Goal: Check status: Check status

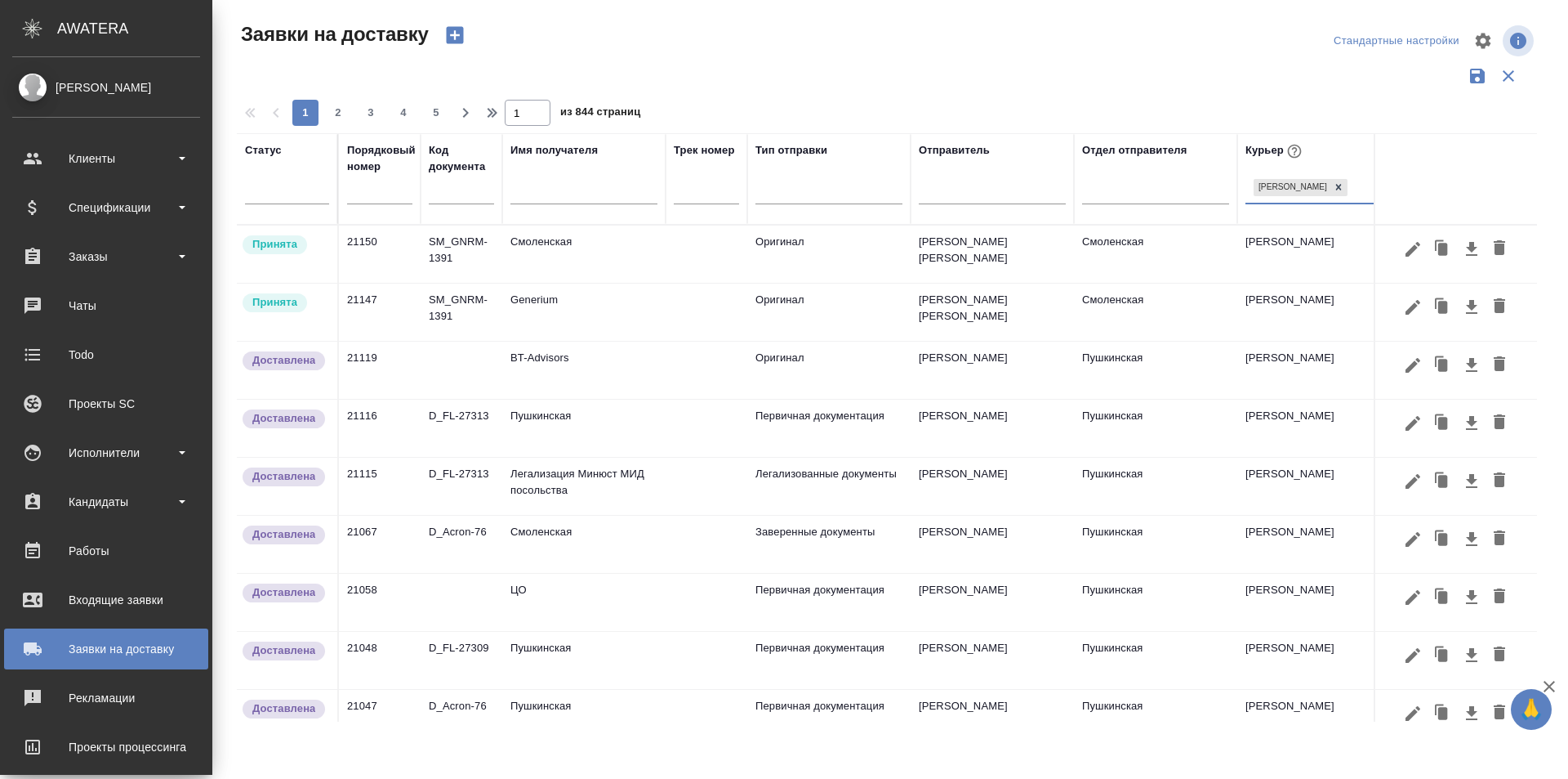
click at [534, 319] on td "Generium" at bounding box center [584, 312] width 163 height 57
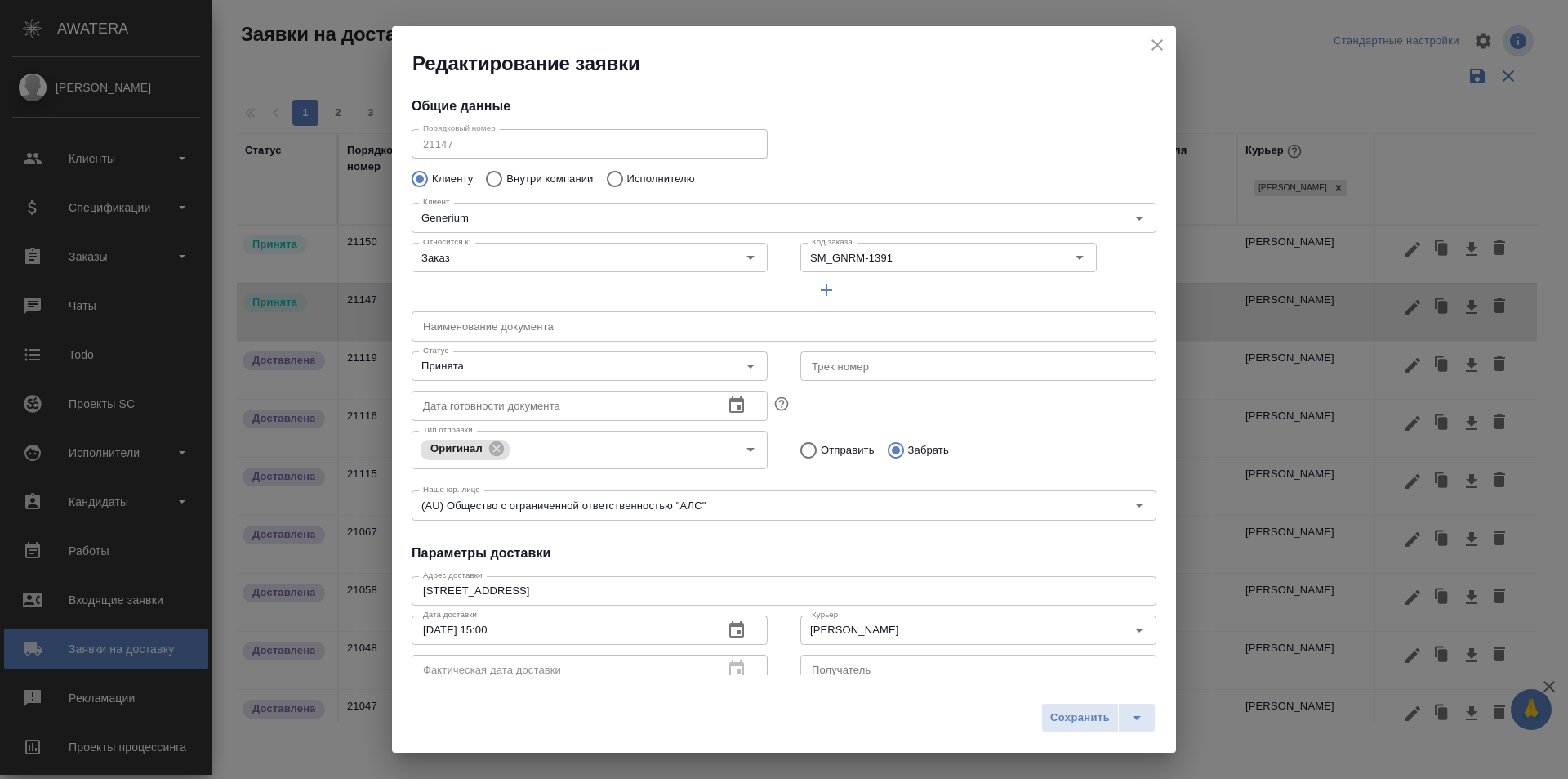
type input "[PERSON_NAME] [PERSON_NAME]"
click at [524, 362] on input "Принята" at bounding box center [562, 366] width 292 height 20
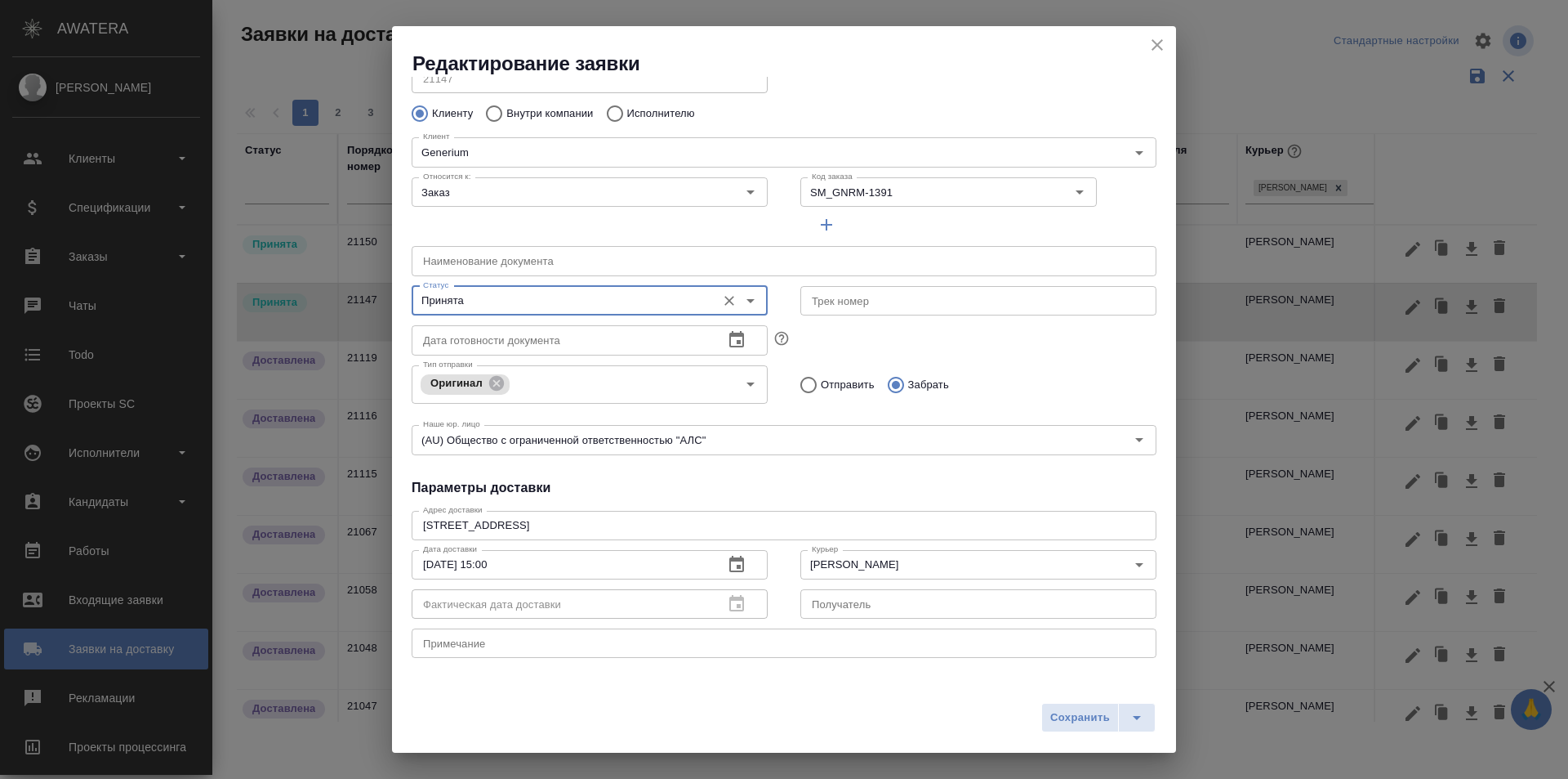
scroll to position [222, 0]
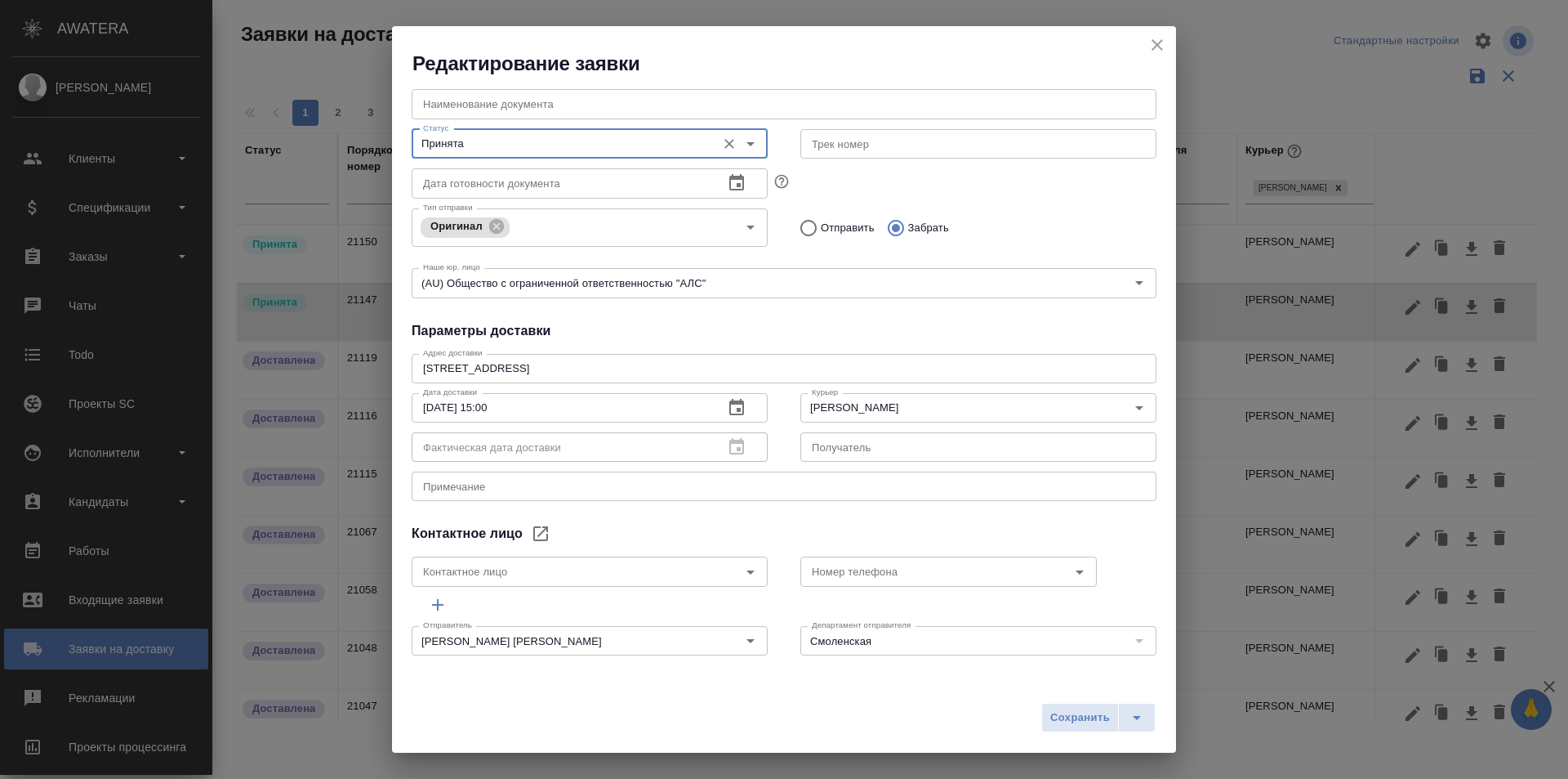
click at [1157, 45] on icon "close" at bounding box center [1158, 45] width 11 height 11
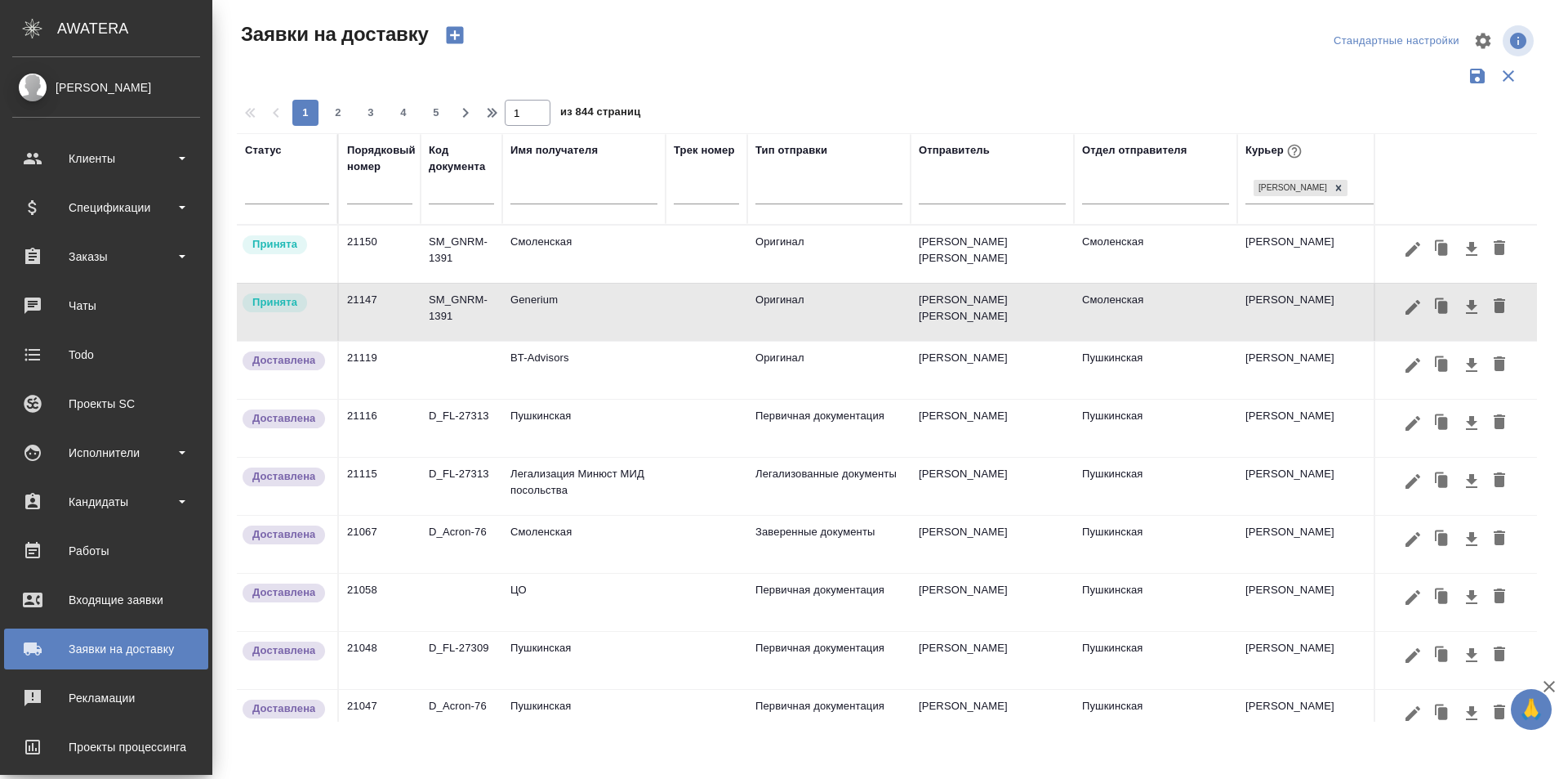
click at [559, 305] on td "Generium" at bounding box center [584, 312] width 163 height 57
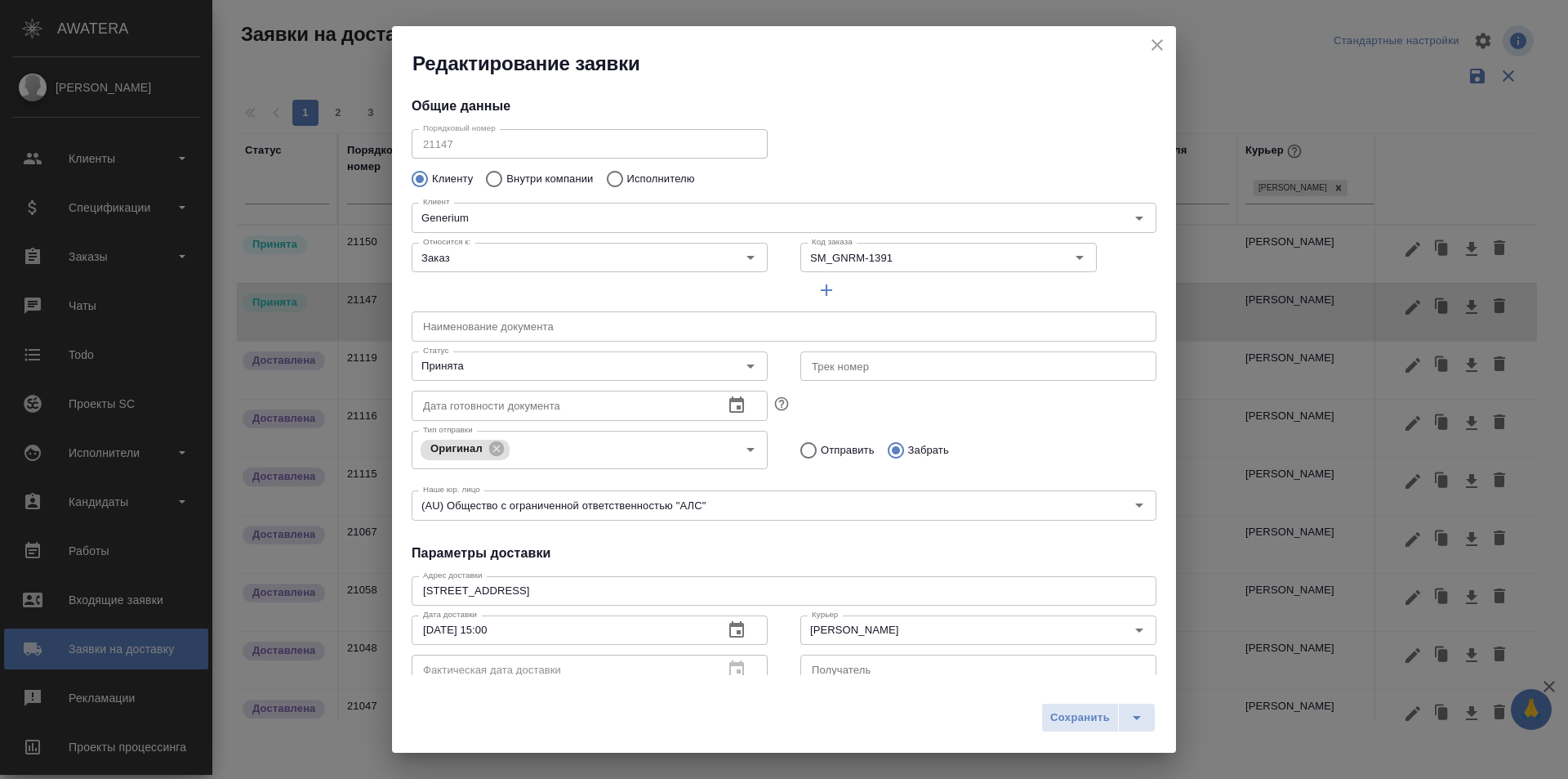
type input "[PERSON_NAME] [PERSON_NAME]"
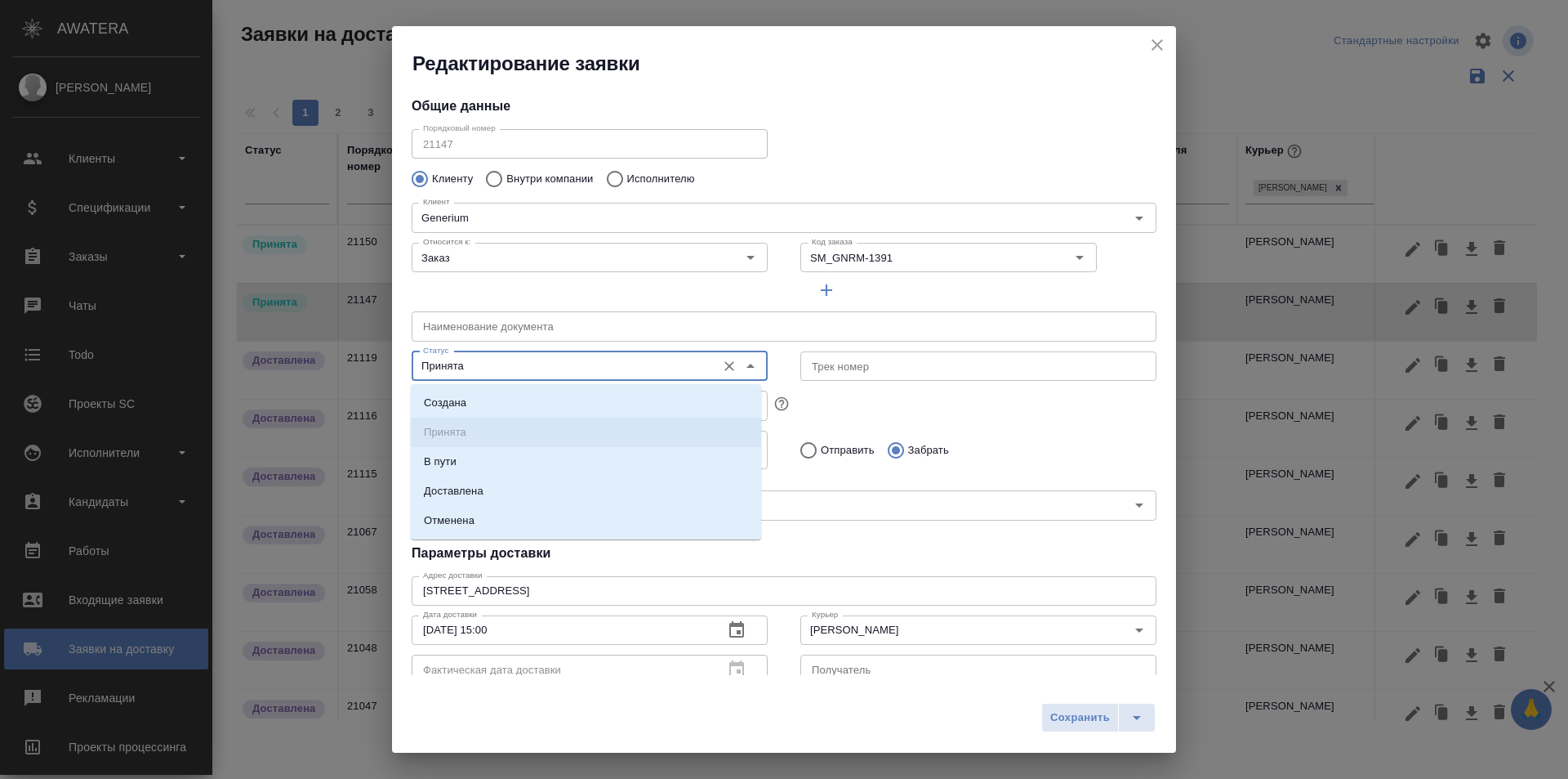
click at [464, 365] on input "Принята" at bounding box center [562, 366] width 292 height 20
click at [494, 499] on li "Доставлена" at bounding box center [586, 491] width 351 height 29
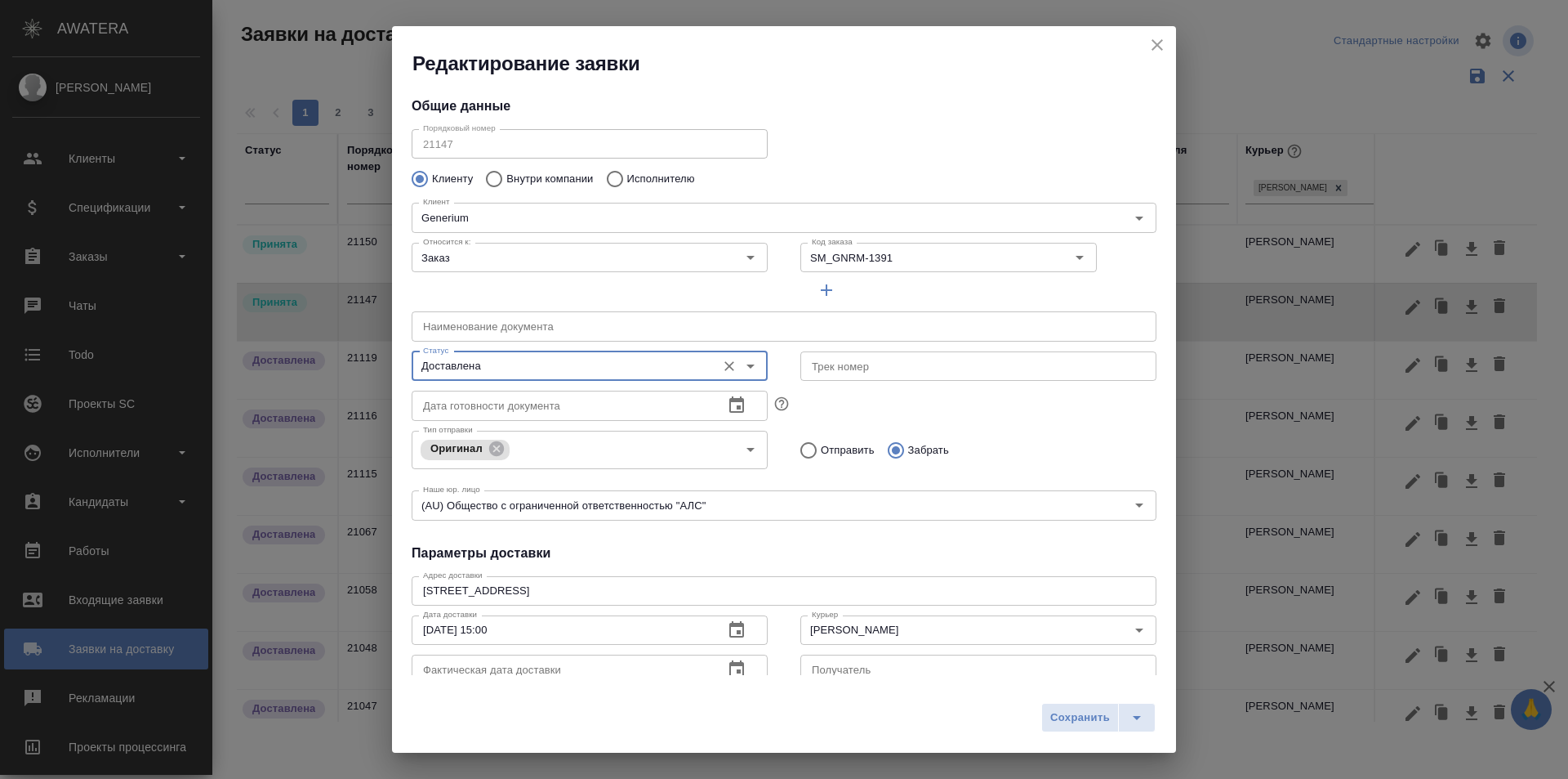
type input "Доставлена"
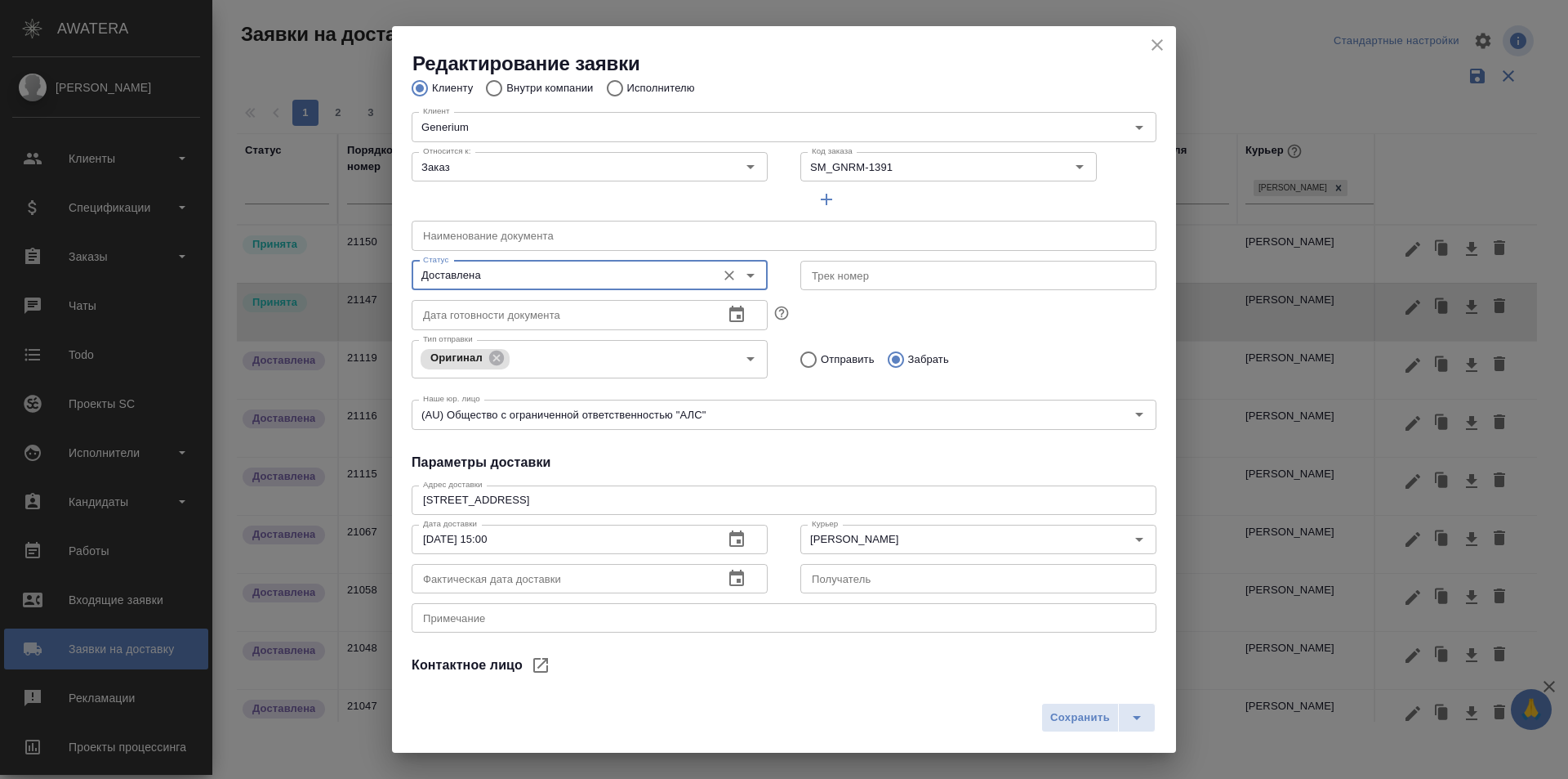
scroll to position [163, 0]
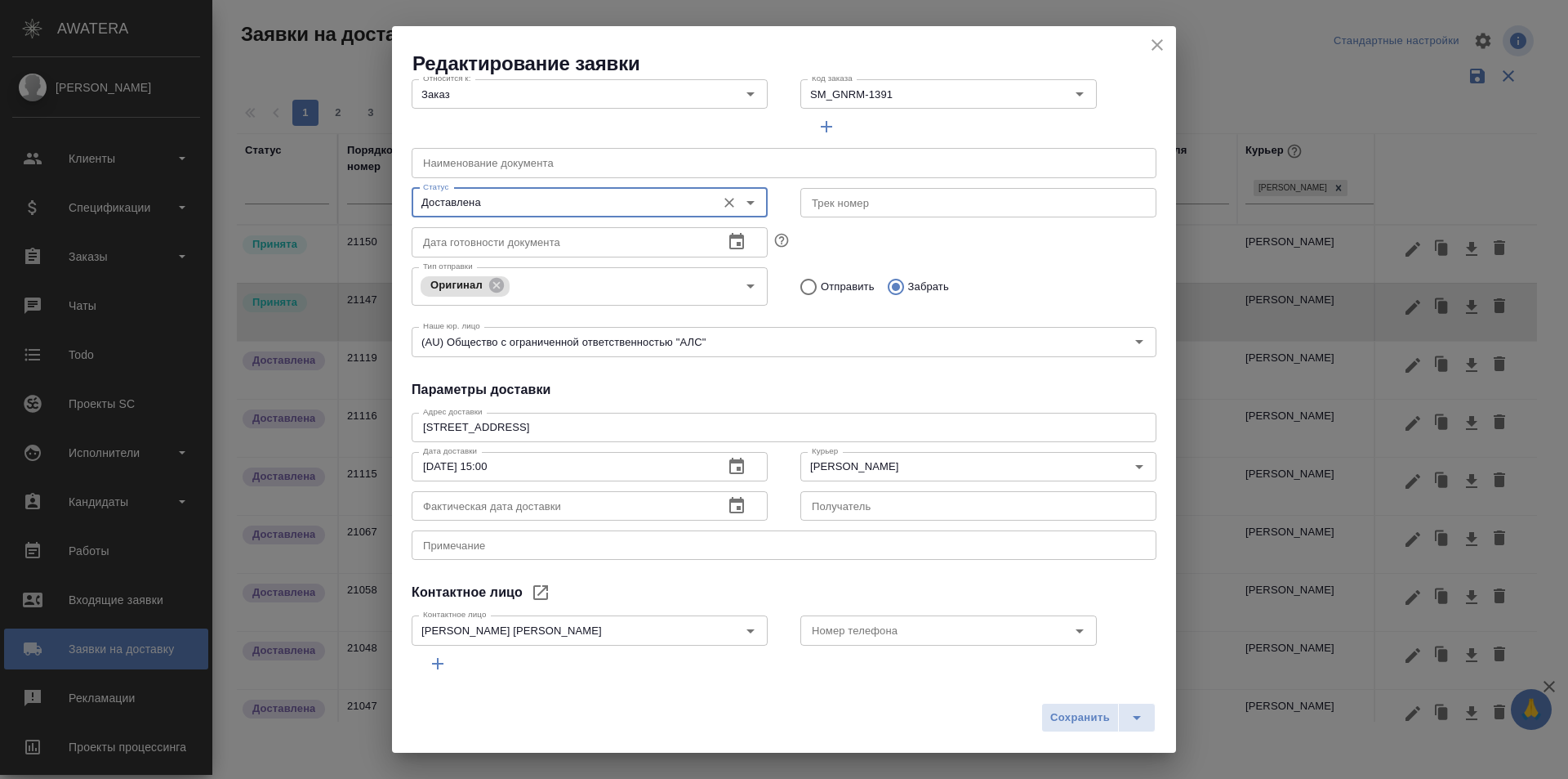
click at [732, 506] on icon "button" at bounding box center [737, 506] width 20 height 20
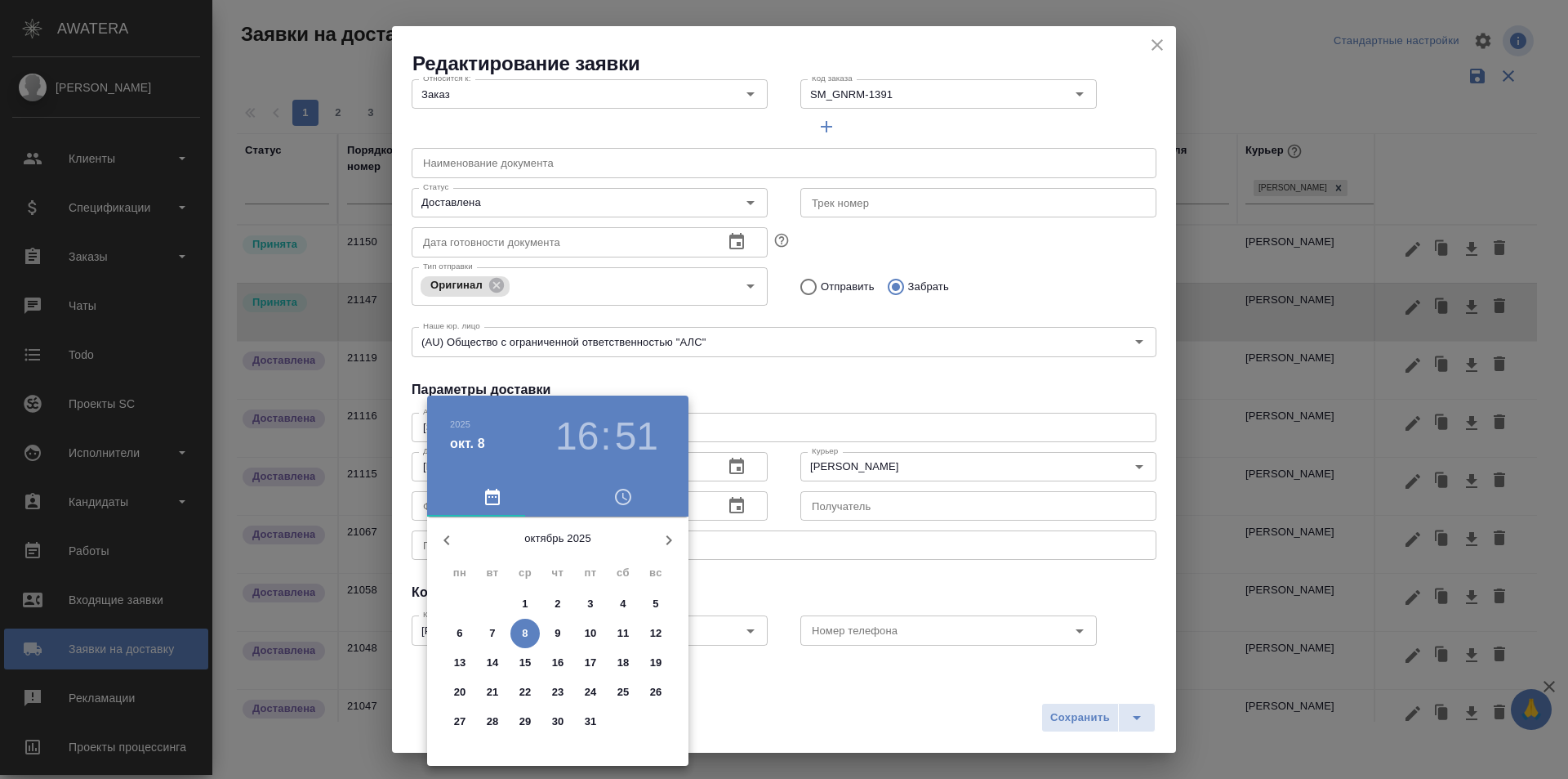
click at [525, 646] on button "8" at bounding box center [525, 633] width 29 height 29
type input "[DATE] 16:51"
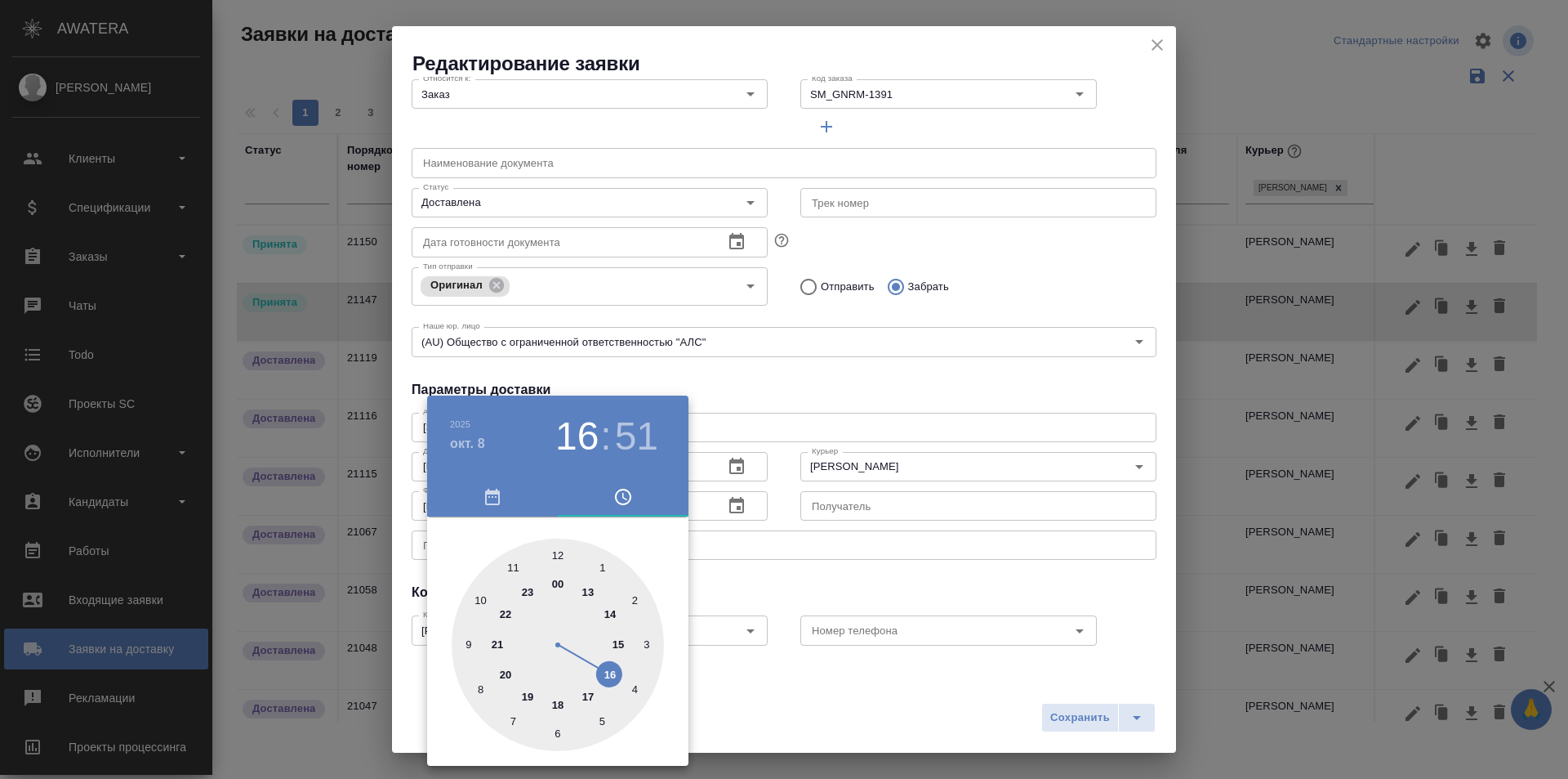
click at [1067, 722] on div at bounding box center [784, 389] width 1568 height 779
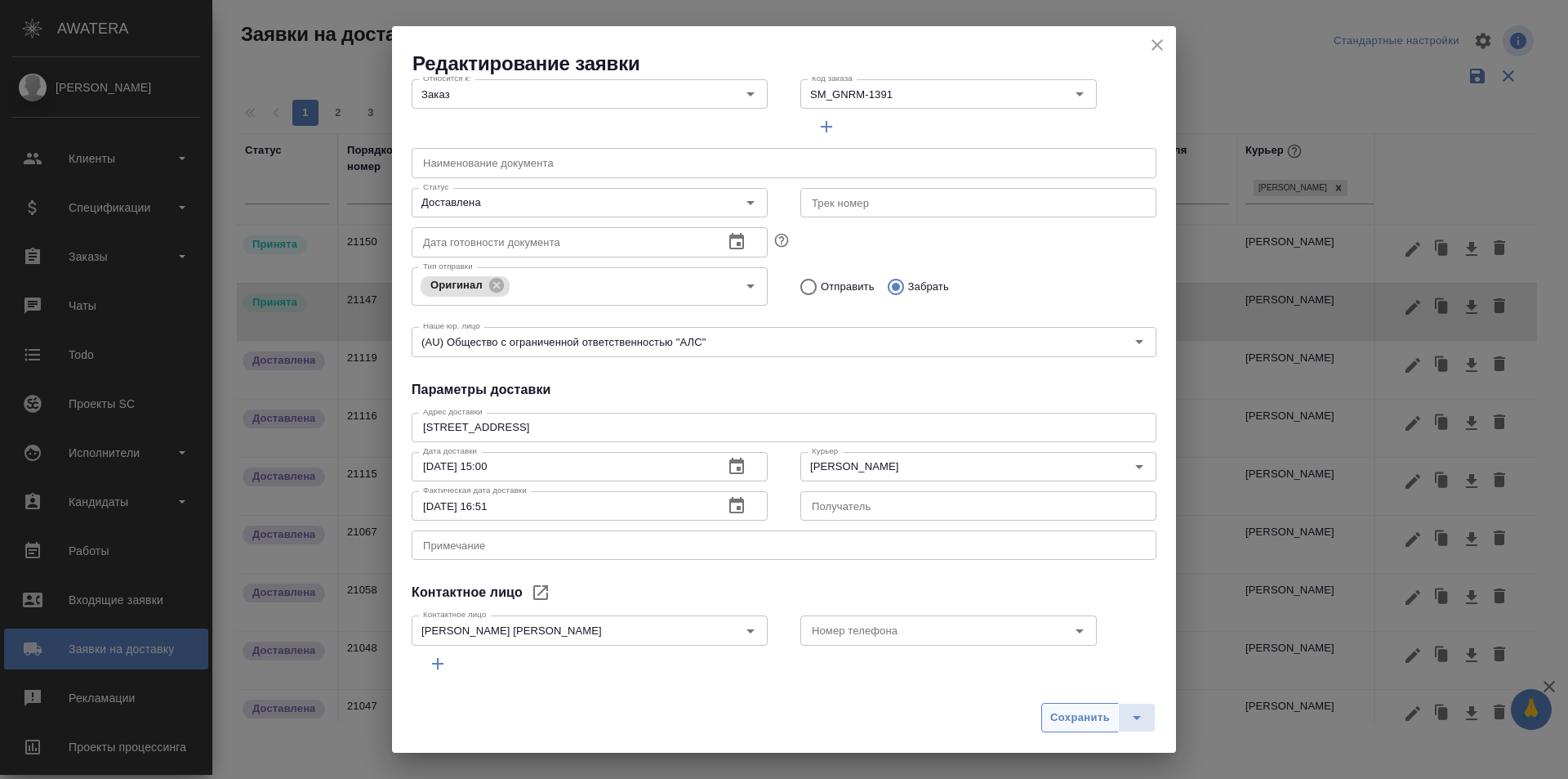
click at [1079, 712] on span "Сохранить" at bounding box center [1080, 718] width 60 height 19
type input "Принята"
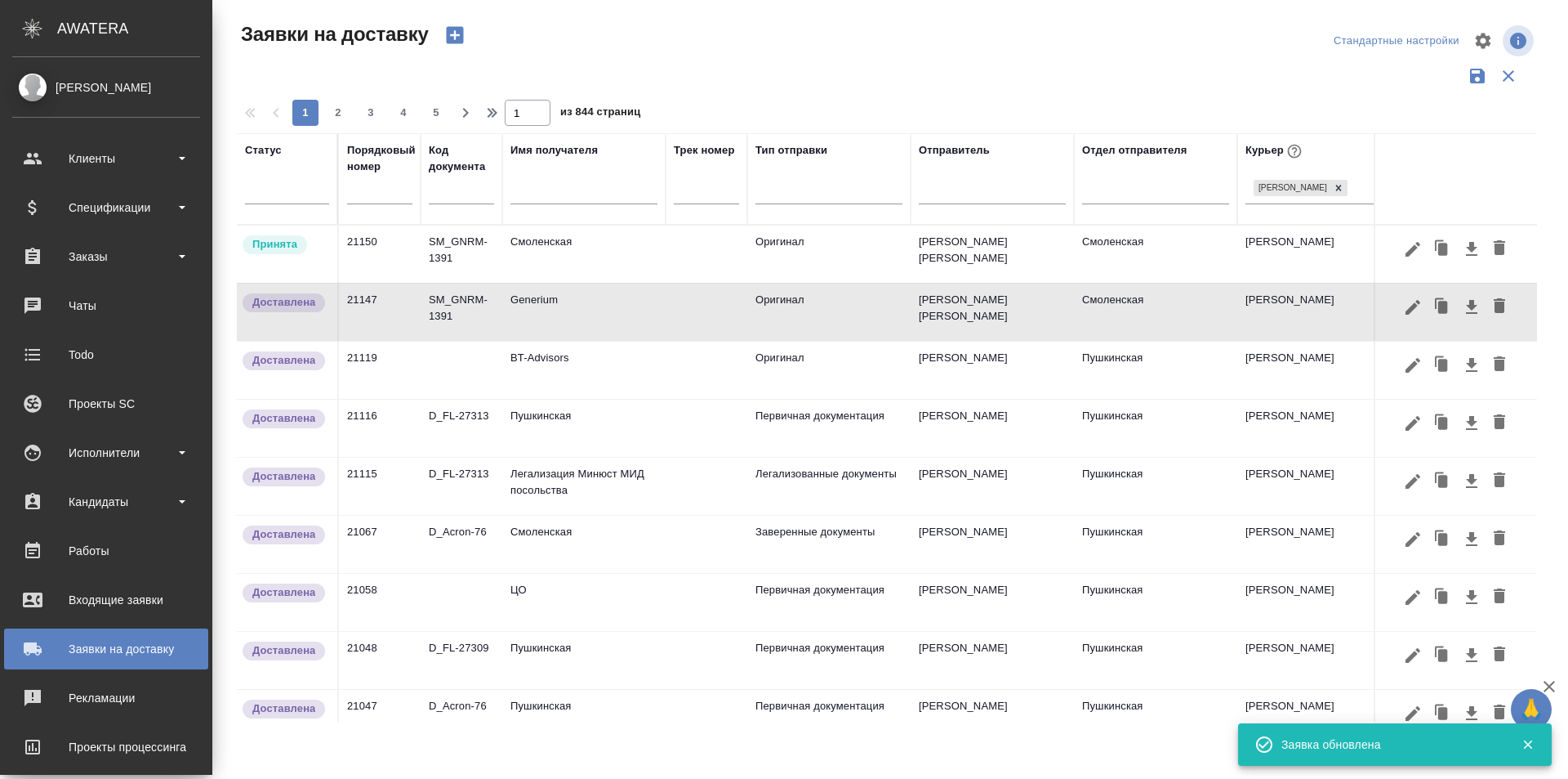
click at [526, 257] on td "Смоленская" at bounding box center [584, 254] width 163 height 57
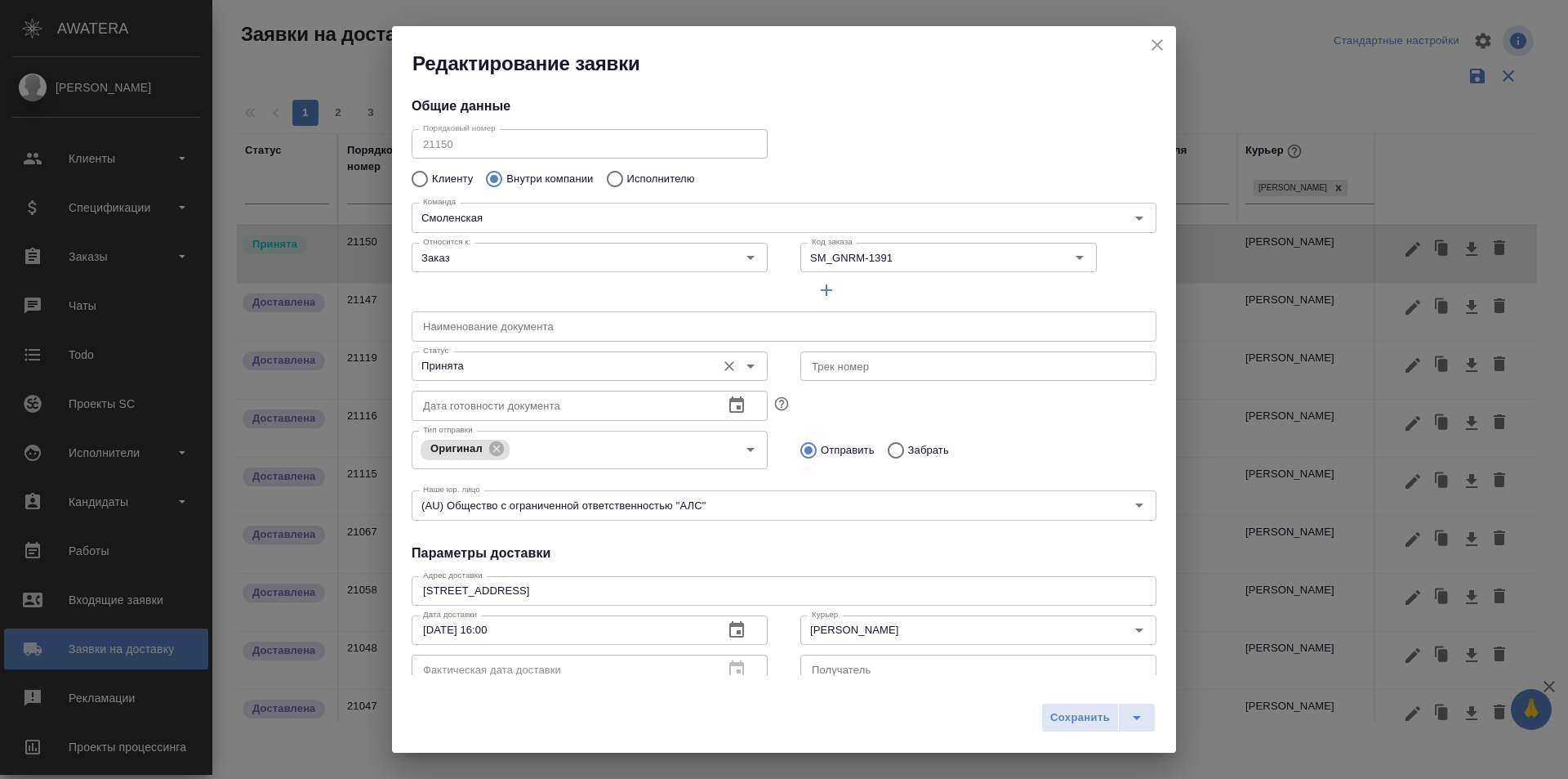
click at [587, 369] on input "Принята" at bounding box center [562, 366] width 292 height 20
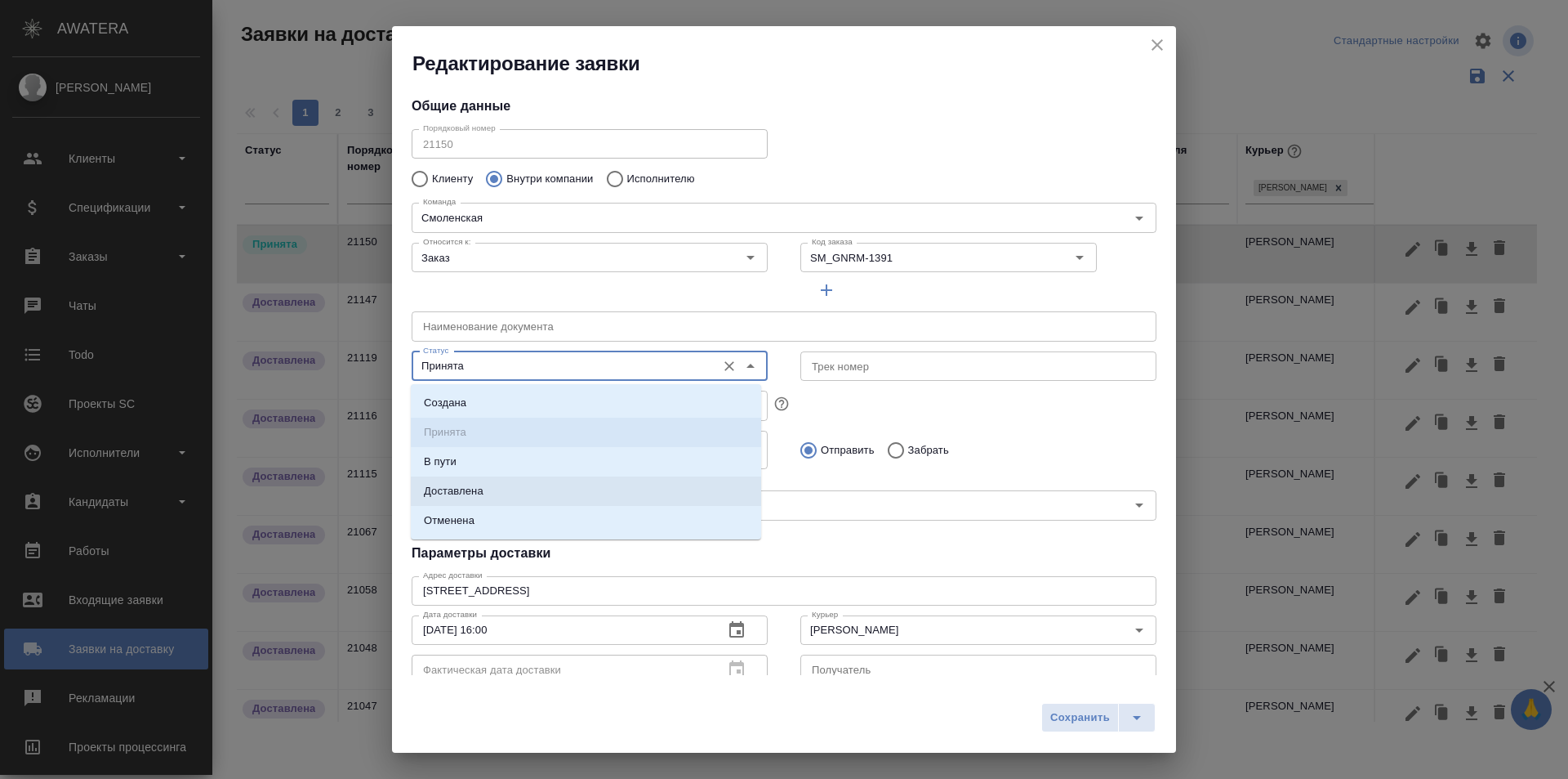
click at [476, 492] on p "Доставлена" at bounding box center [453, 491] width 60 height 16
type input "Доставлена"
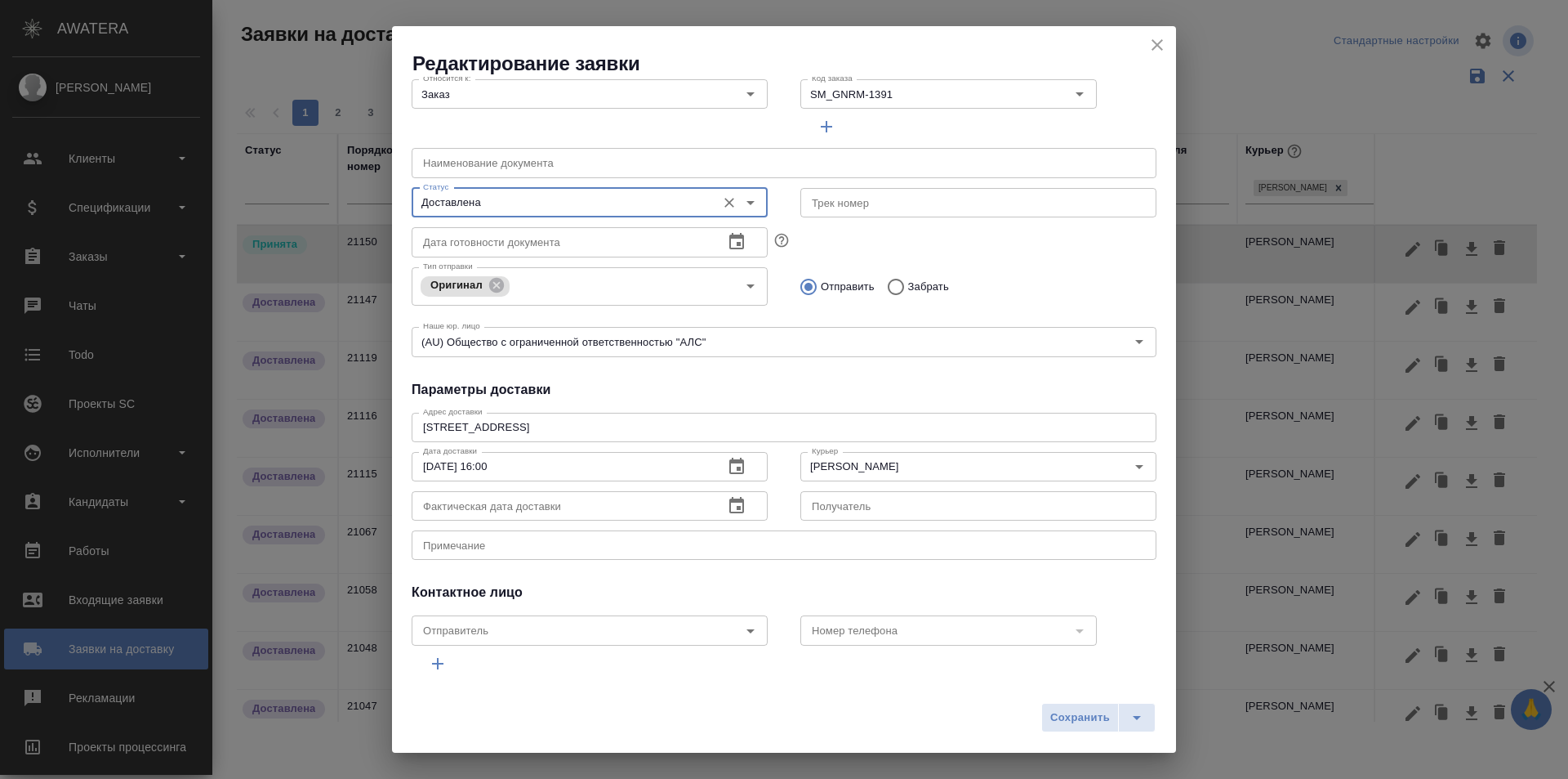
click at [744, 491] on div "Фактическая дата доставки" at bounding box center [590, 506] width 356 height 29
click at [736, 508] on icon "button" at bounding box center [737, 506] width 20 height 20
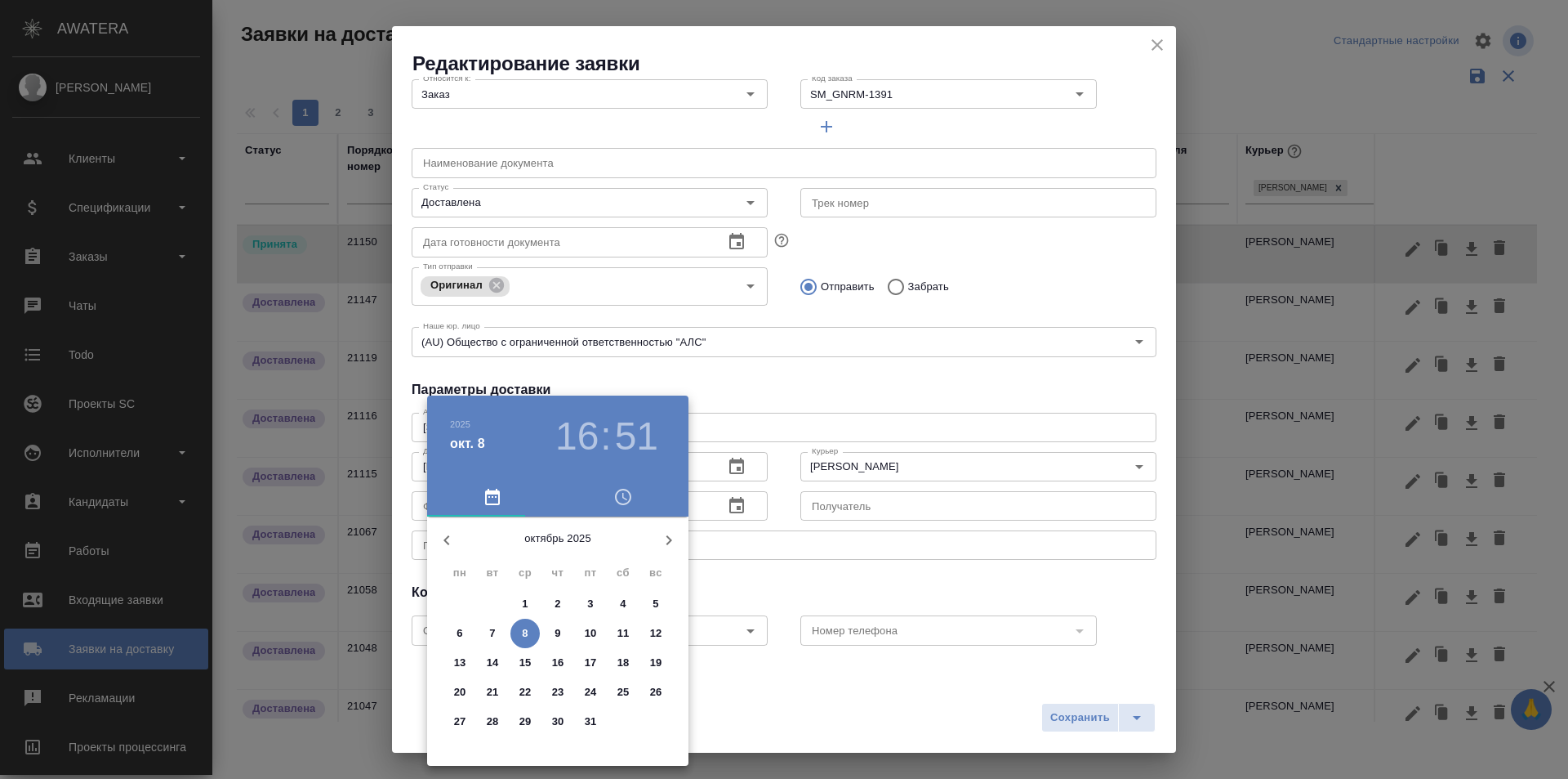
click at [528, 629] on p "8" at bounding box center [525, 633] width 6 height 16
type input "[DATE] 16:51"
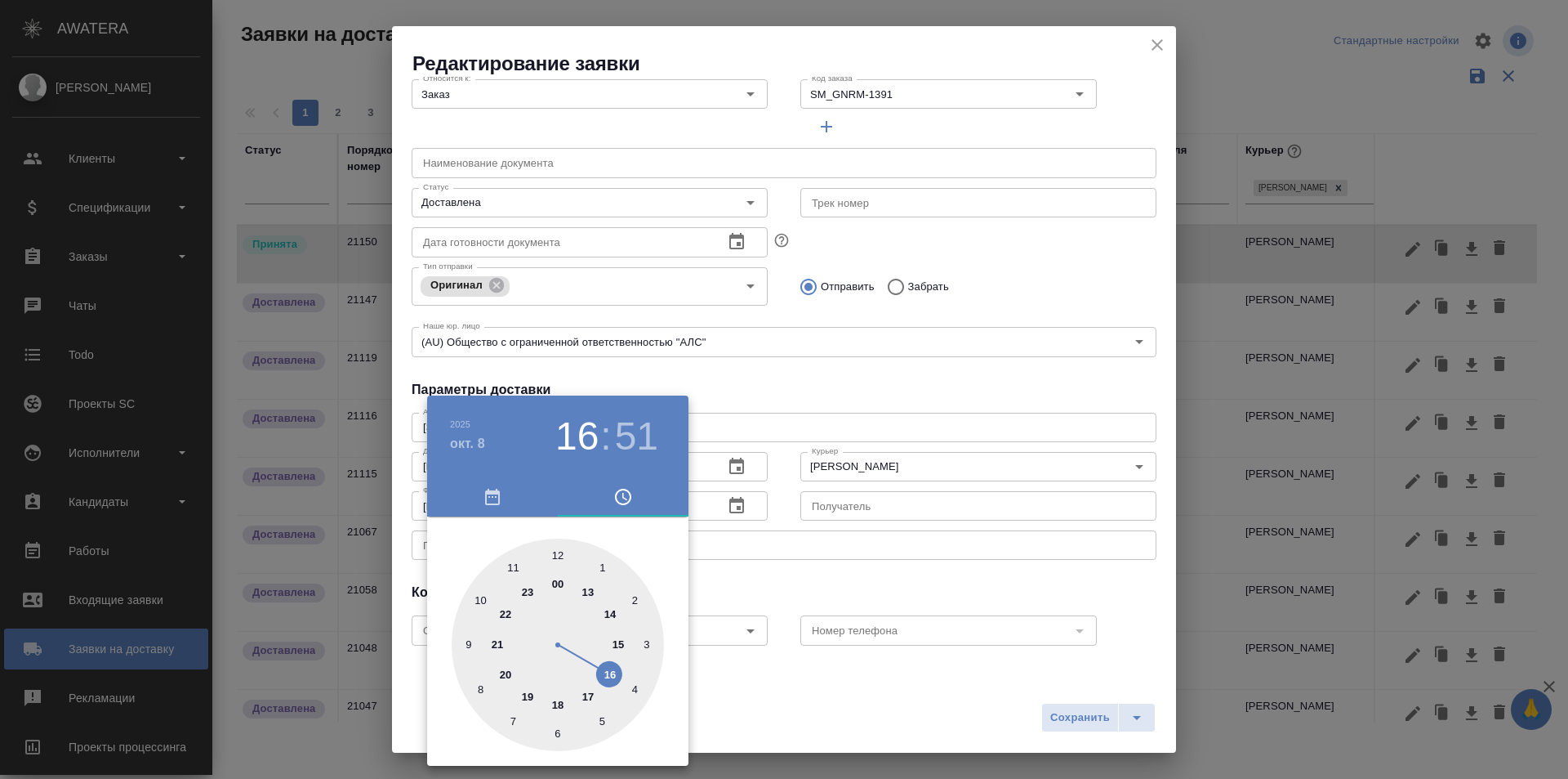
click at [892, 441] on div at bounding box center [784, 389] width 1568 height 779
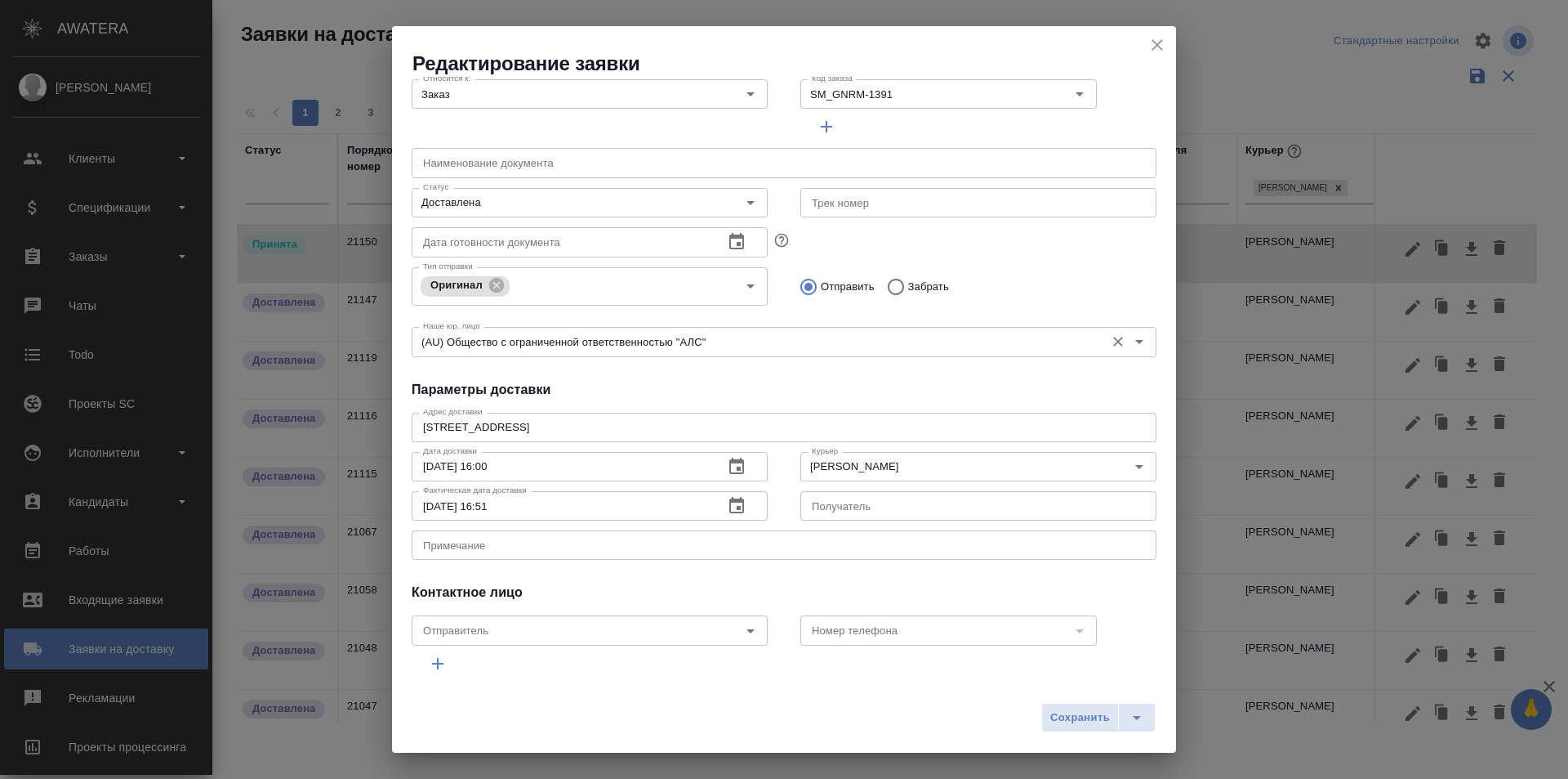
scroll to position [0, 0]
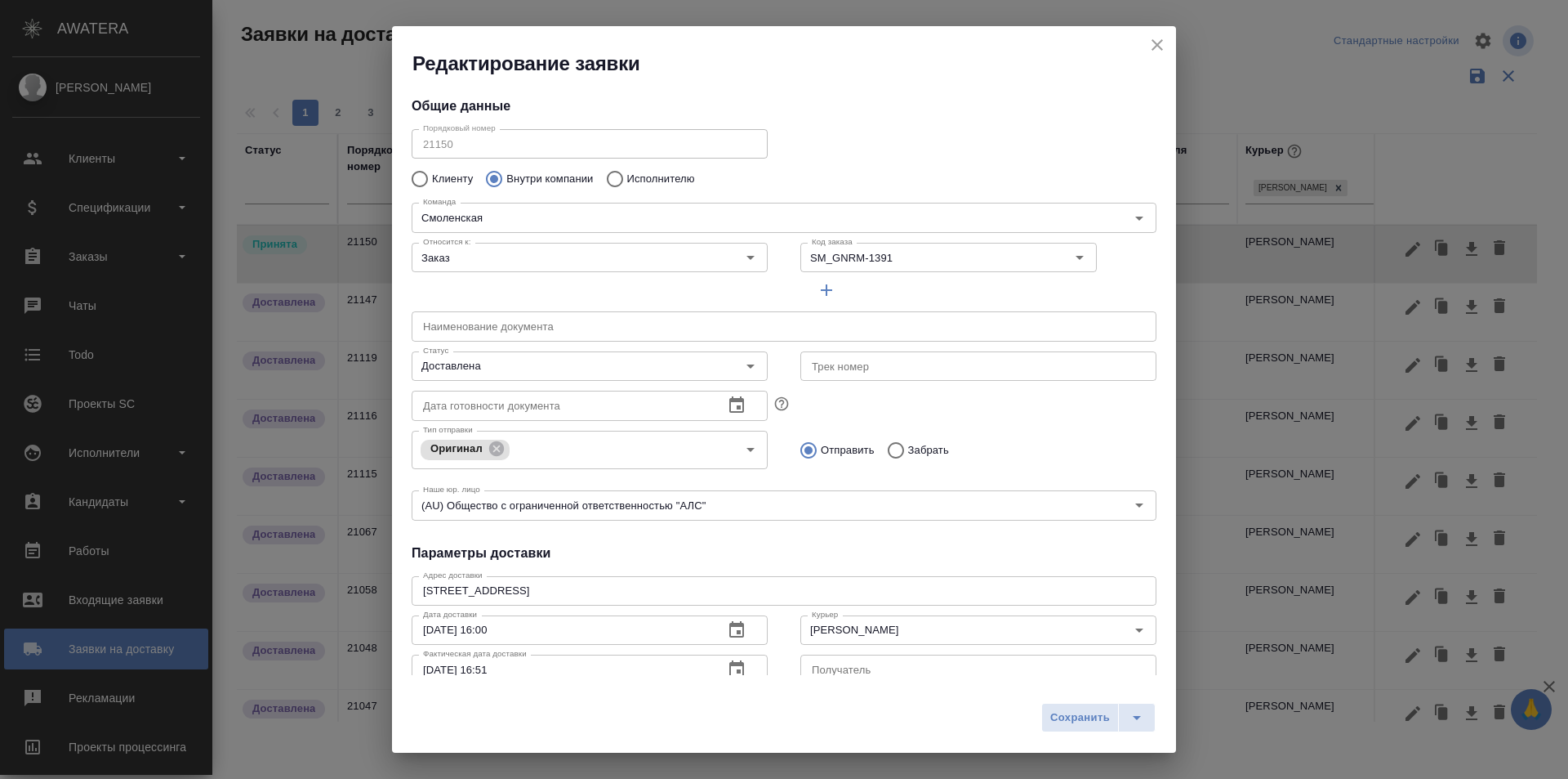
click at [441, 332] on input "text" at bounding box center [784, 326] width 745 height 29
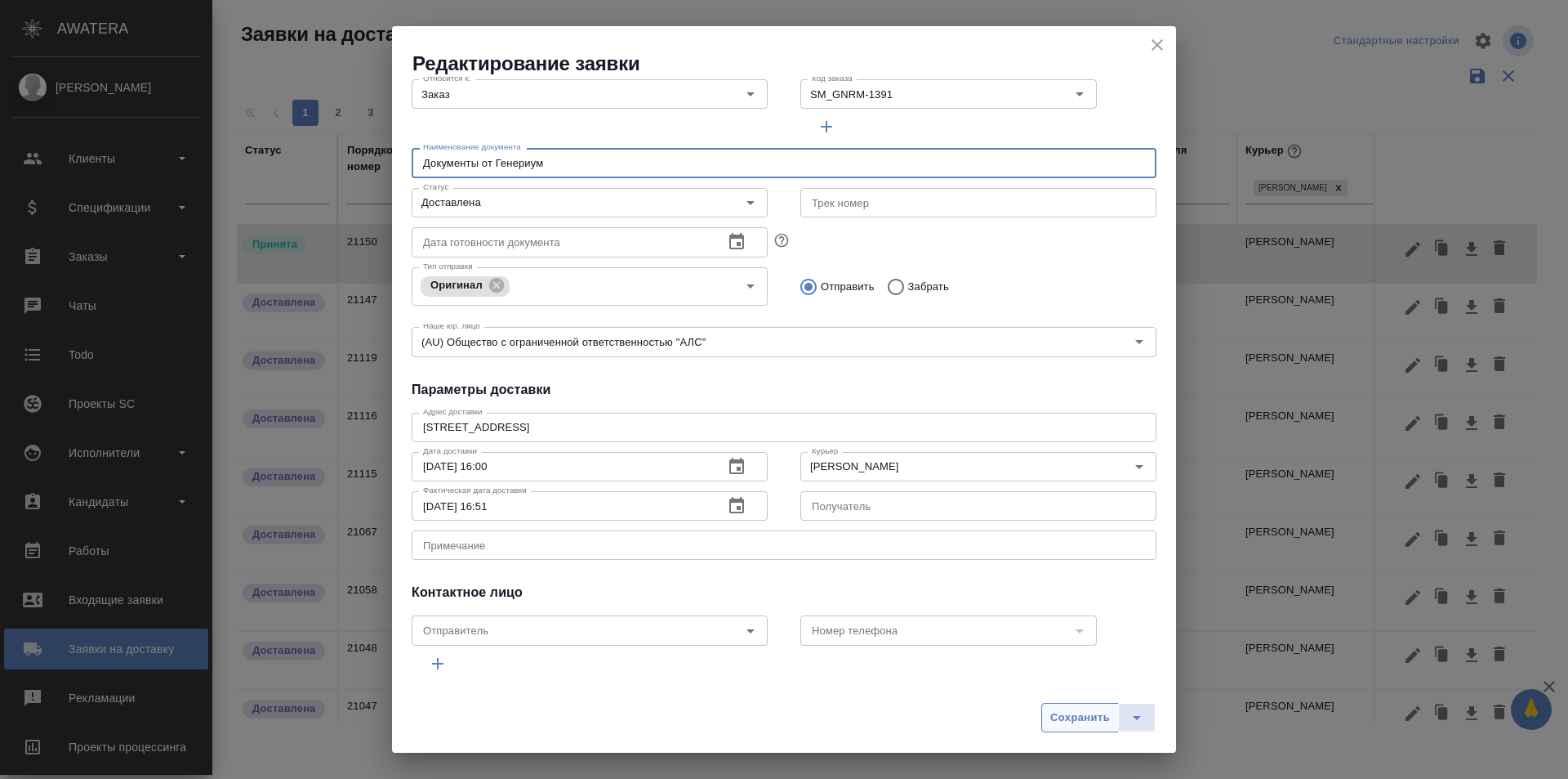
type input "Документы от Генериум"
click at [1097, 719] on span "Сохранить" at bounding box center [1080, 718] width 60 height 19
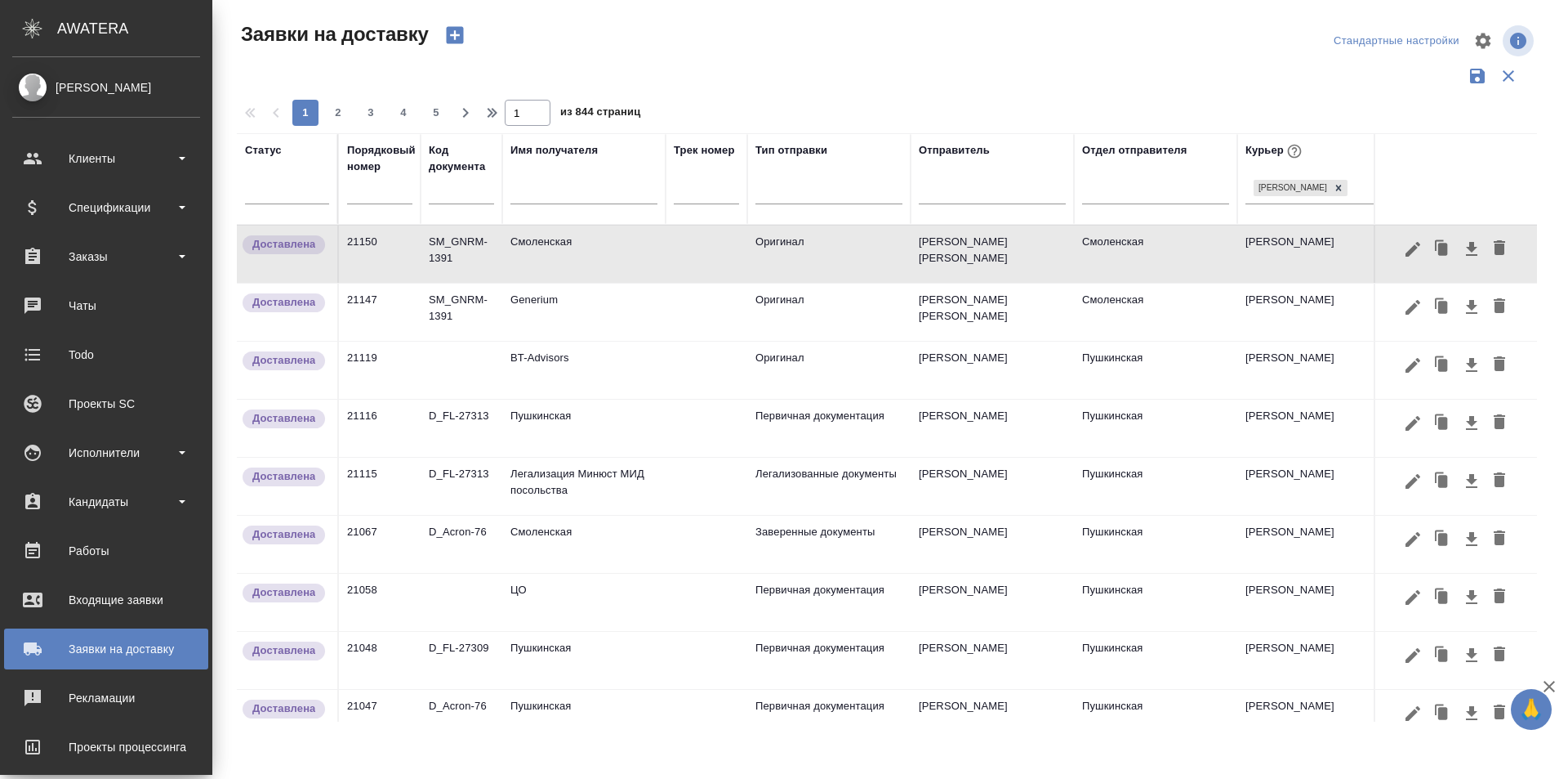
click at [516, 253] on td "Смоленская" at bounding box center [584, 254] width 163 height 57
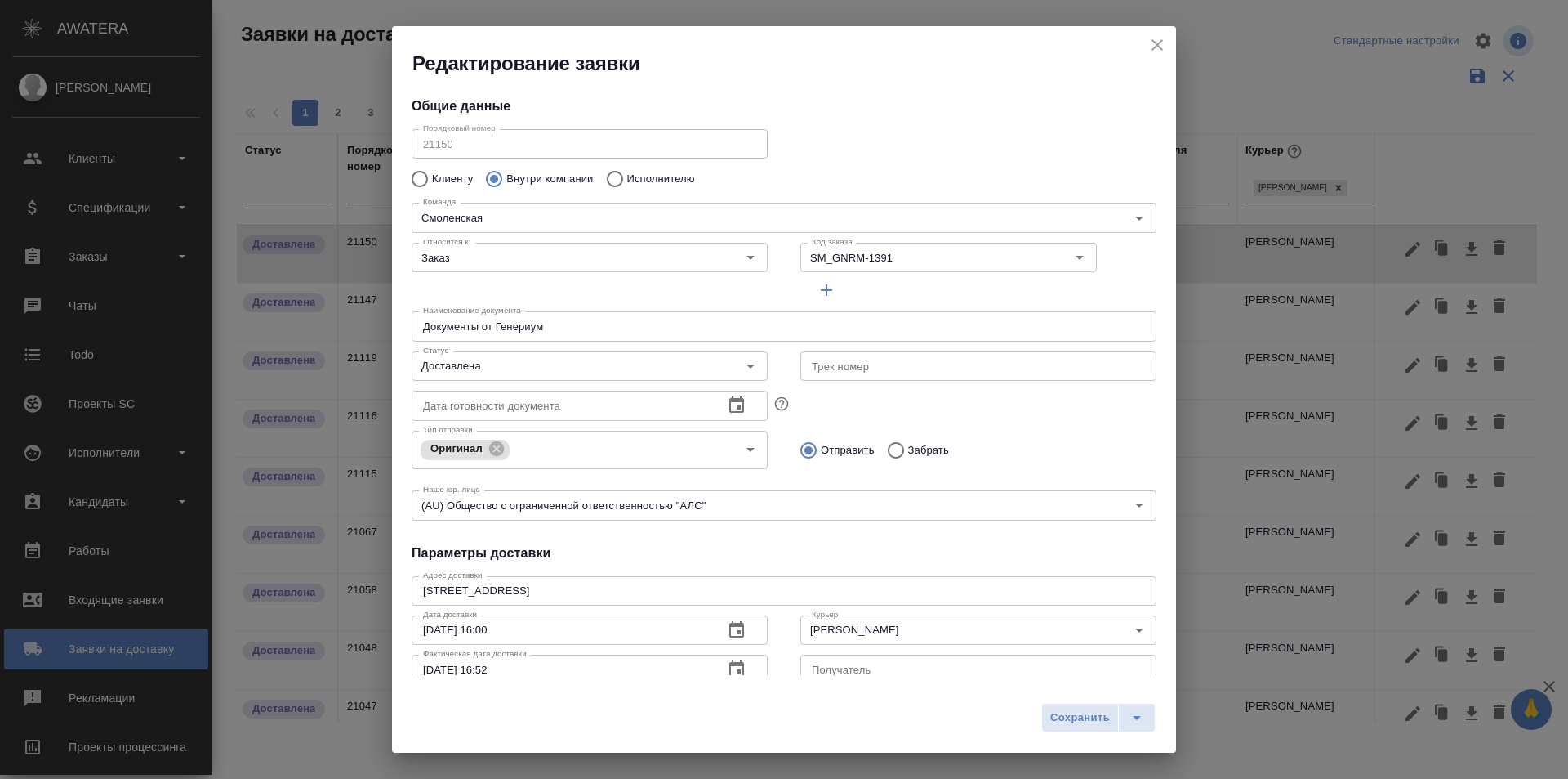
click at [1161, 45] on icon "close" at bounding box center [1158, 45] width 20 height 20
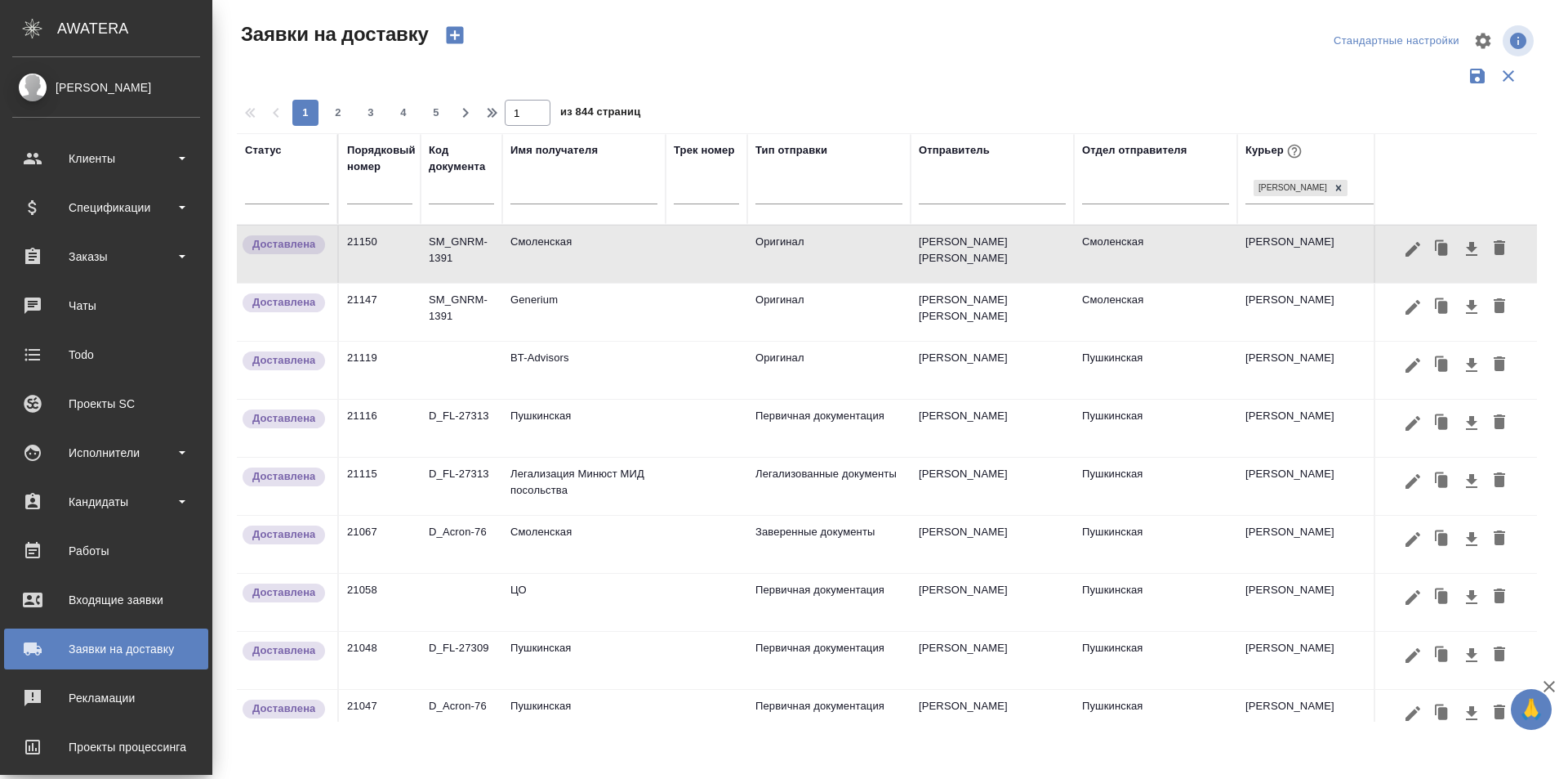
click at [582, 316] on td "Generium" at bounding box center [584, 312] width 163 height 57
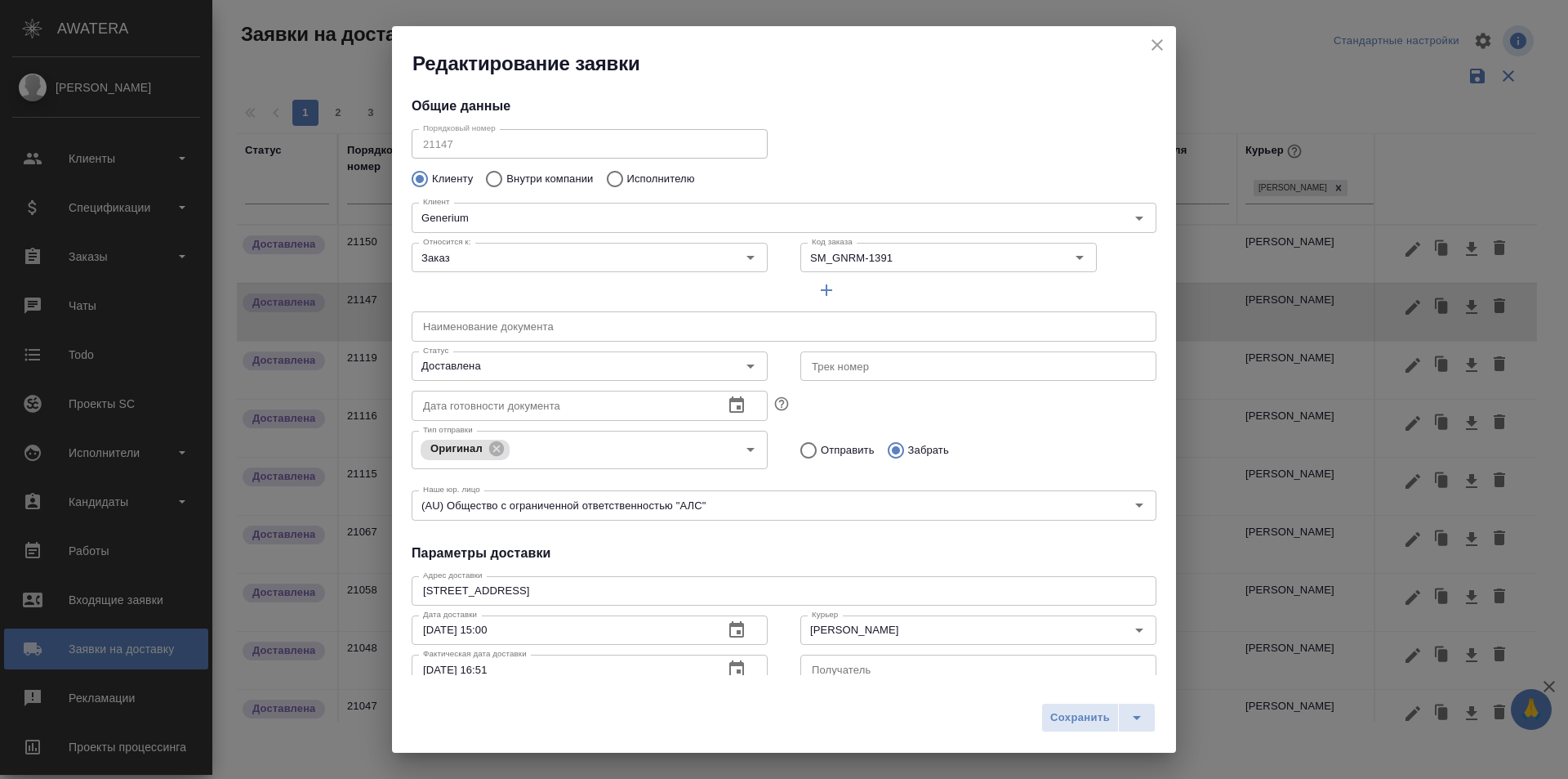
click at [1158, 41] on icon "close" at bounding box center [1158, 45] width 20 height 20
